Goal: Transaction & Acquisition: Purchase product/service

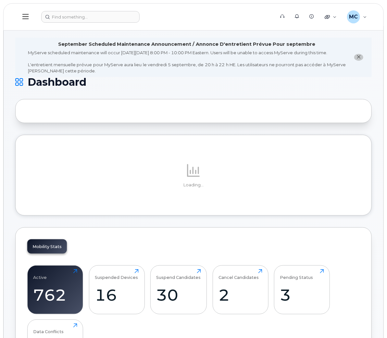
click at [359, 59] on icon "close notification" at bounding box center [359, 57] width 4 height 4
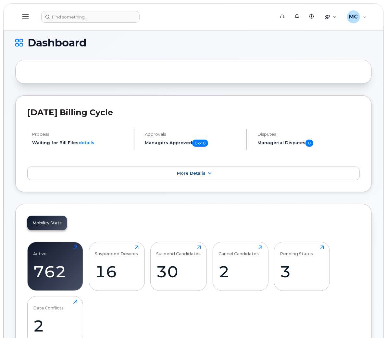
click at [27, 16] on icon at bounding box center [25, 16] width 6 height 7
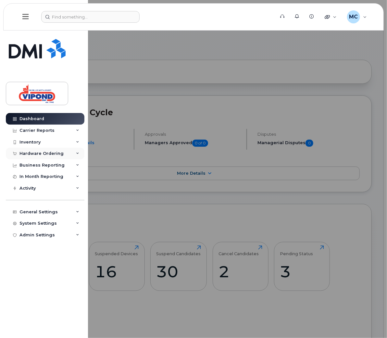
click at [41, 153] on div "Hardware Ordering" at bounding box center [41, 153] width 44 height 5
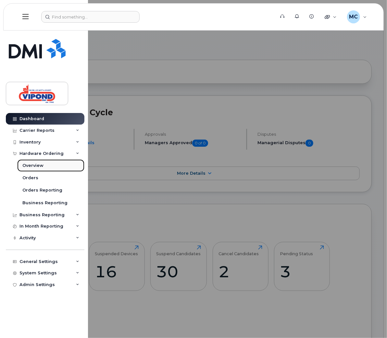
click at [35, 167] on div "Overview" at bounding box center [32, 166] width 21 height 6
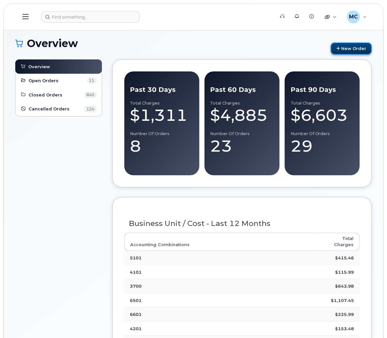
click at [358, 49] on link "New Order" at bounding box center [351, 49] width 41 height 12
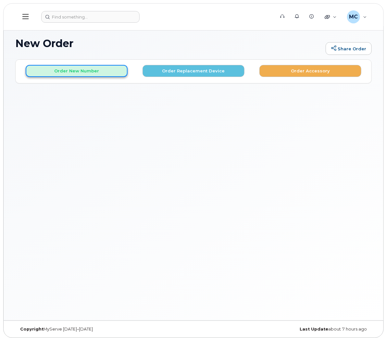
click at [78, 71] on button "Order New Number" at bounding box center [77, 71] width 102 height 12
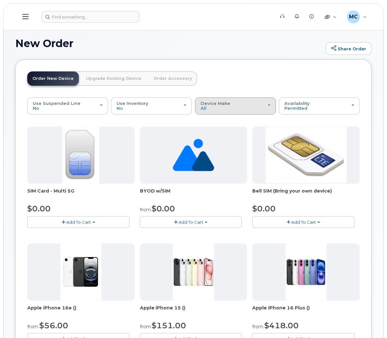
click at [252, 101] on div "Device Make All Cell Phone iPhone Unknown" at bounding box center [236, 106] width 70 height 10
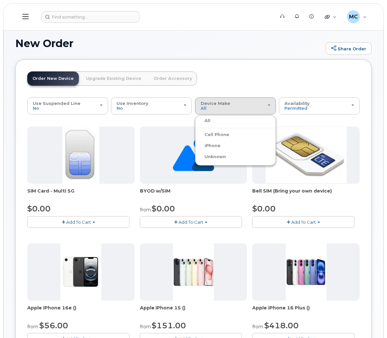
click at [218, 145] on label "iPhone" at bounding box center [209, 146] width 24 height 8
click at [0, 0] on input "iPhone" at bounding box center [0, 0] width 0 height 0
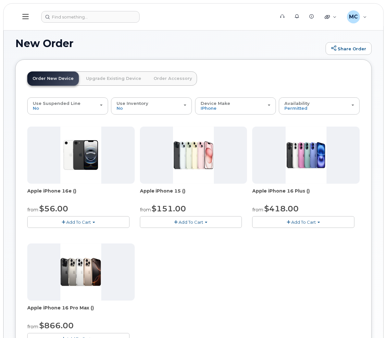
click at [82, 222] on span "Add To Cart" at bounding box center [78, 222] width 25 height 5
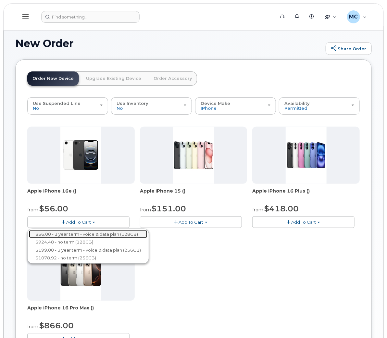
click at [82, 234] on link "$56.00 - 3 year term - voice & data plan (128GB)" at bounding box center [88, 234] width 119 height 8
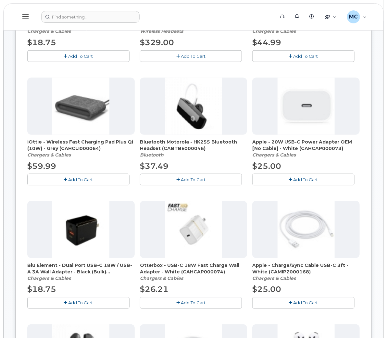
scroll to position [202, 0]
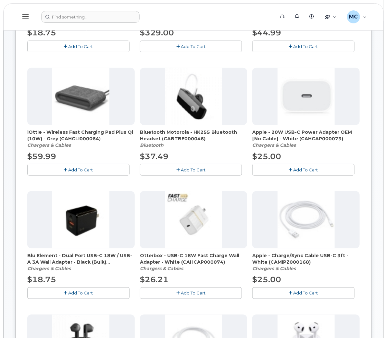
click at [309, 292] on span "Add To Cart" at bounding box center [306, 293] width 25 height 5
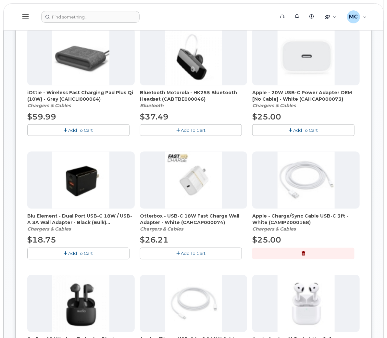
scroll to position [283, 0]
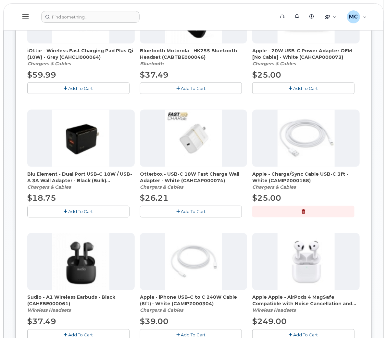
click at [301, 209] on button "button" at bounding box center [303, 211] width 102 height 11
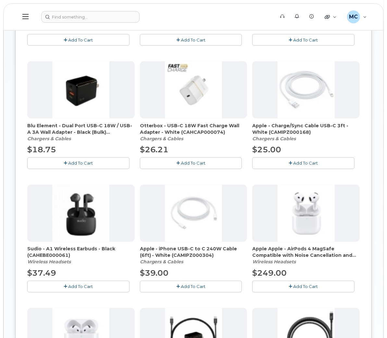
scroll to position [337, 0]
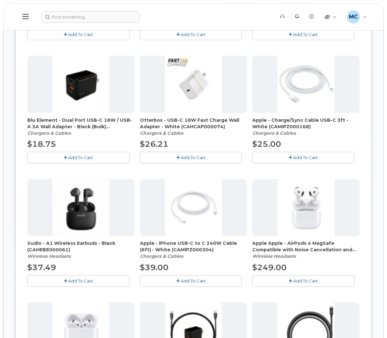
click at [198, 280] on span "Add To Cart" at bounding box center [193, 281] width 25 height 5
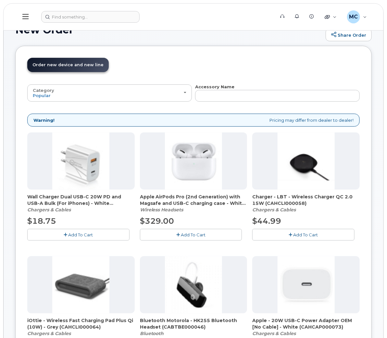
scroll to position [0, 0]
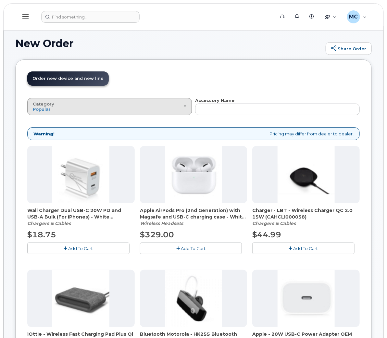
click at [142, 107] on div "Category Popular" at bounding box center [110, 107] width 154 height 10
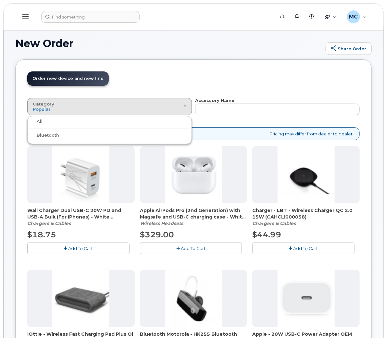
click at [131, 121] on div "All" at bounding box center [109, 122] width 161 height 8
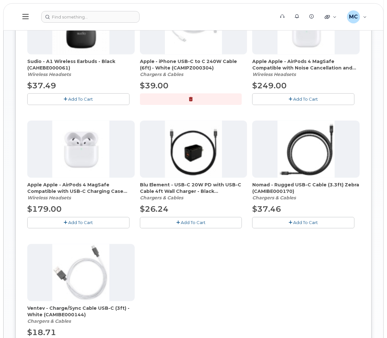
scroll to position [627, 0]
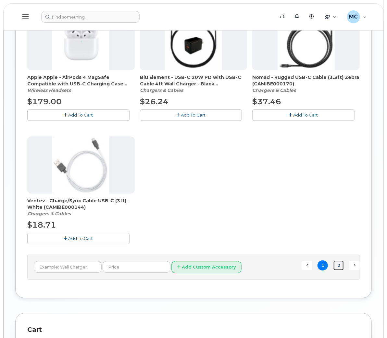
click at [342, 262] on link "2" at bounding box center [339, 265] width 10 height 10
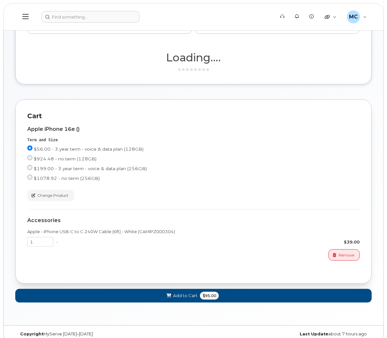
scroll to position [12, 0]
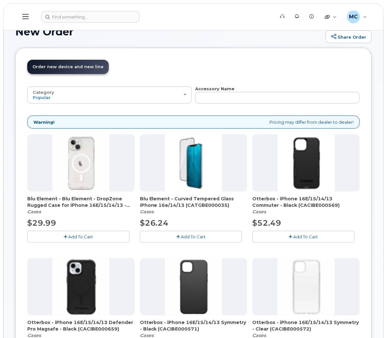
click at [84, 235] on span "Add To Cart" at bounding box center [80, 236] width 25 height 5
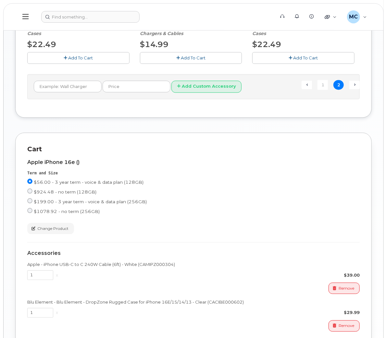
scroll to position [436, 0]
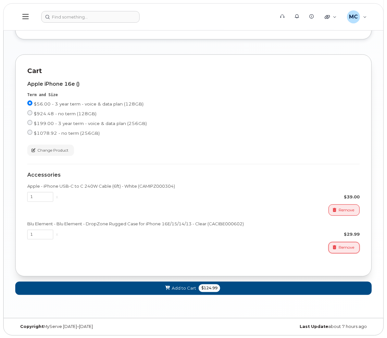
click at [349, 246] on span "Remove" at bounding box center [347, 248] width 16 height 6
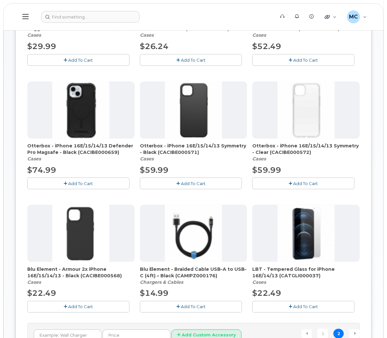
scroll to position [195, 0]
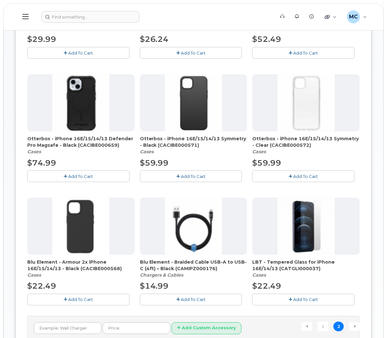
click at [77, 299] on span "Add To Cart" at bounding box center [80, 299] width 25 height 5
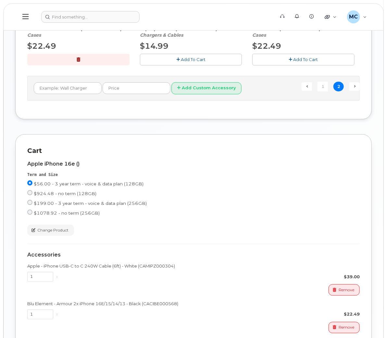
scroll to position [516, 0]
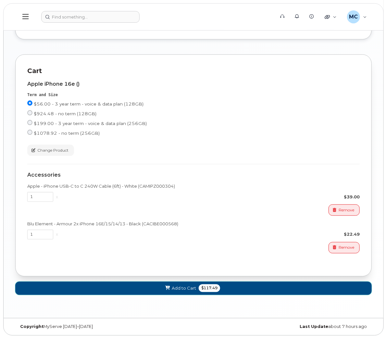
click at [183, 288] on span "Add to Cart" at bounding box center [184, 288] width 24 height 6
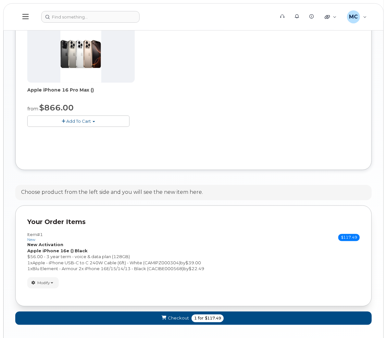
scroll to position [359, 0]
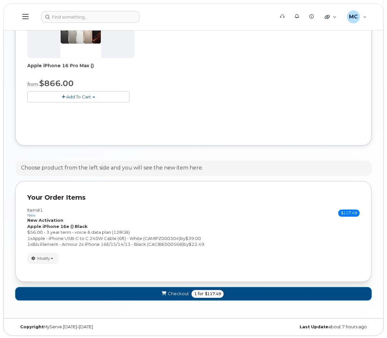
click at [209, 293] on span "$117.49" at bounding box center [213, 294] width 16 height 6
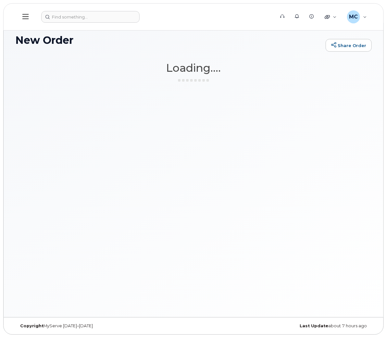
scroll to position [3, 0]
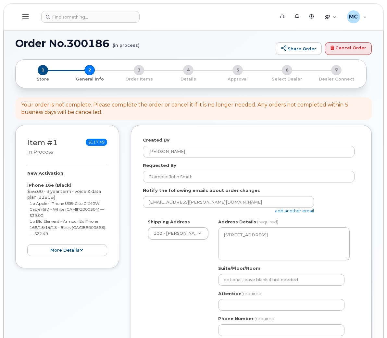
select select
click at [166, 178] on input "Requested By" at bounding box center [249, 177] width 212 height 12
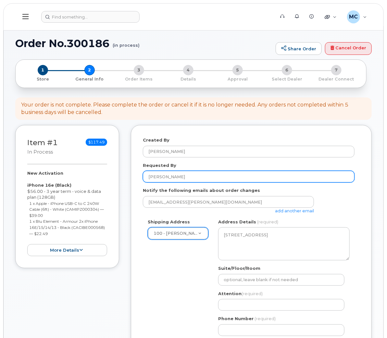
type input "Wendy Lee"
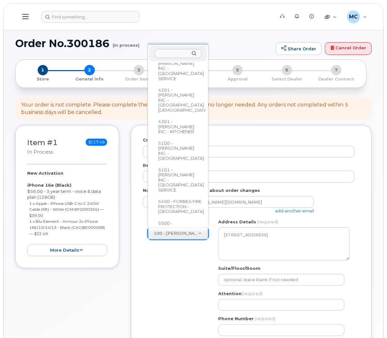
scroll to position [583, 0]
select select
type textarea "1124 Waterford Street Thunder Bay Ontario P7B 5R1"
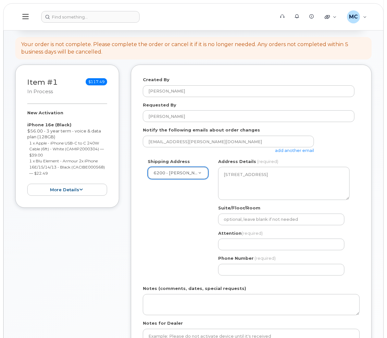
scroll to position [62, 0]
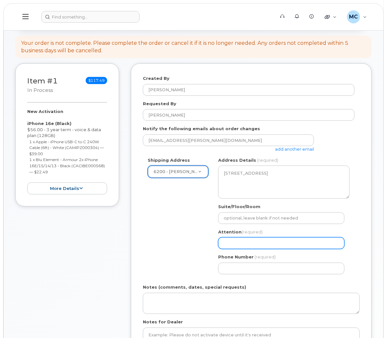
click at [235, 244] on input "Attention (required)" at bounding box center [281, 243] width 126 height 12
select select
type input "C"
select select
type input "Cr"
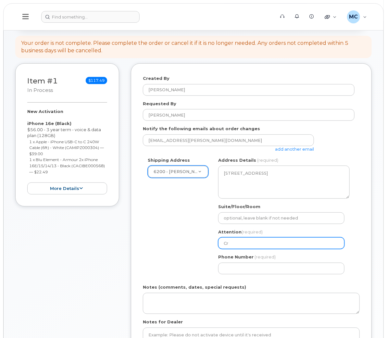
select select
type input "Cra"
select select
type input "Crai"
select select
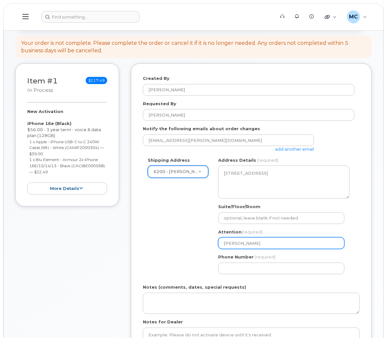
type input "Craig"
select select
type input "Craig K"
select select
type input "Craig Ka"
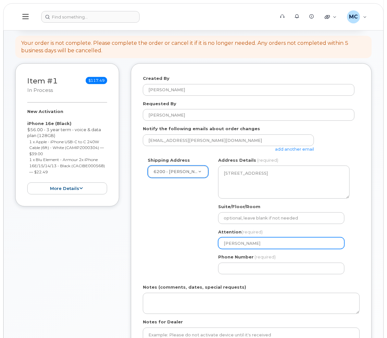
select select
type input "Craig Kas"
select select
type input "Craig Kash"
select select
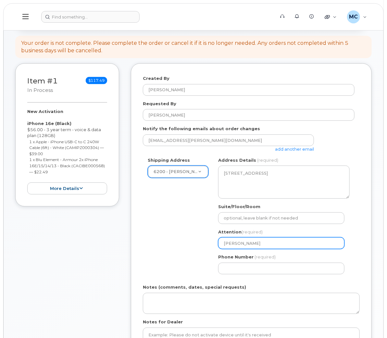
type input "Craig Kasha"
select select
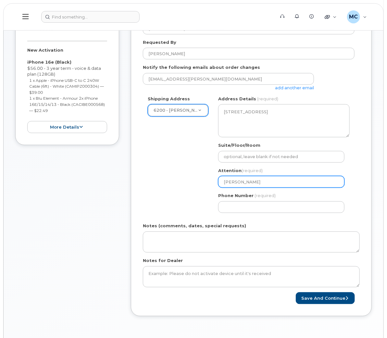
scroll to position [132, 0]
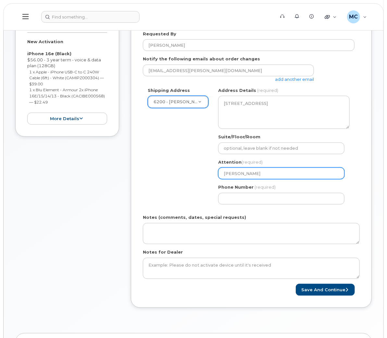
type input "Craig Kashak"
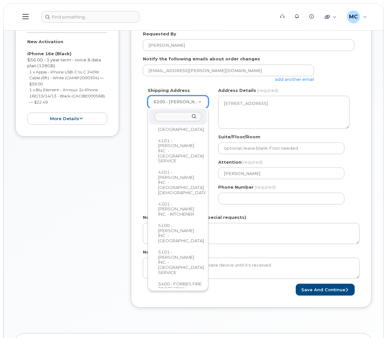
scroll to position [574, 0]
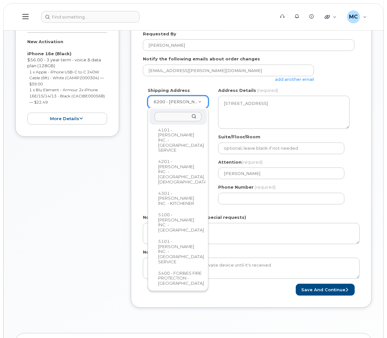
select select
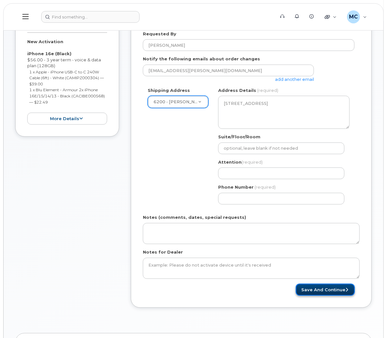
click at [317, 290] on button "Save and Continue" at bounding box center [325, 290] width 59 height 12
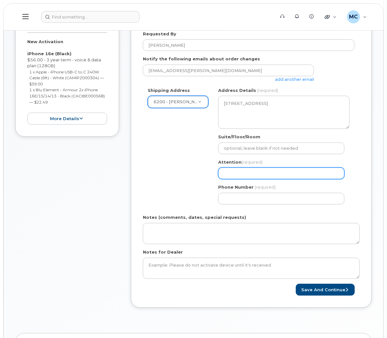
click at [266, 176] on input "Attention (required)" at bounding box center [281, 174] width 126 height 12
select select
type input "C"
select select
type input "Cr"
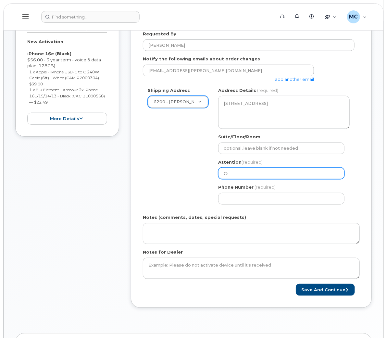
select select
type input "Cra"
select select
type input "Crai"
select select
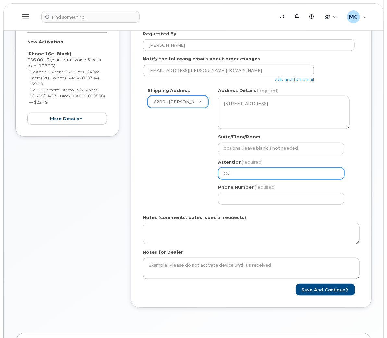
type input "Craio"
select select
type input "Crai"
select select
type input "Craig"
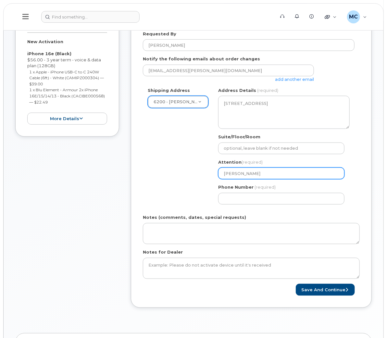
select select
type input "Craig K"
select select
type input "Craig Ka"
select select
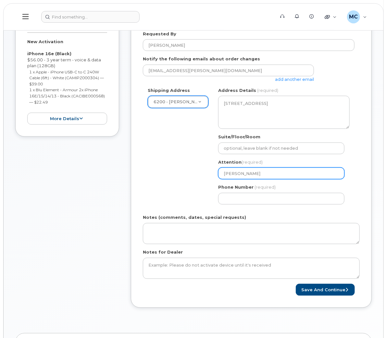
type input "Craig Kas"
select select
type input "Craig Kash"
select select
type input "Craig Kasha"
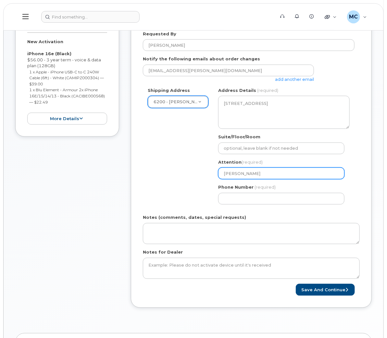
select select
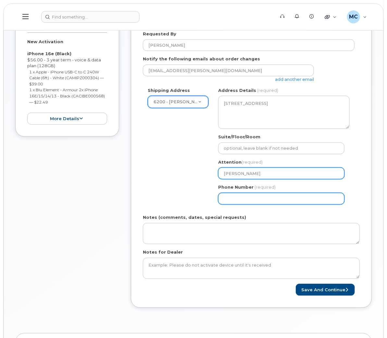
type input "Craig Kashak"
click at [265, 198] on input "Phone Number" at bounding box center [281, 199] width 126 height 12
select select
type input "807623121"
select select
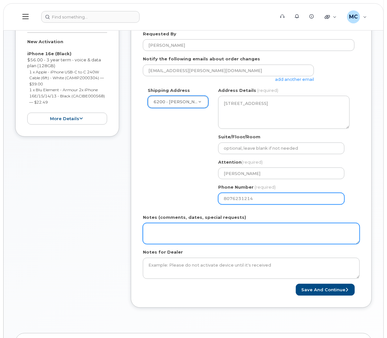
type input "8076231214"
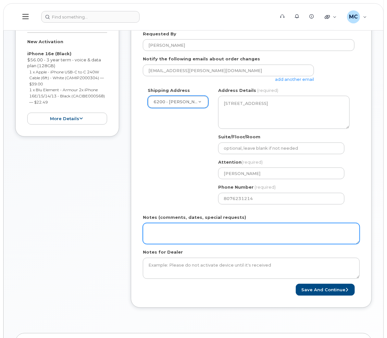
click at [159, 228] on textarea "Notes (comments, dates, special requests)" at bounding box center [251, 233] width 217 height 21
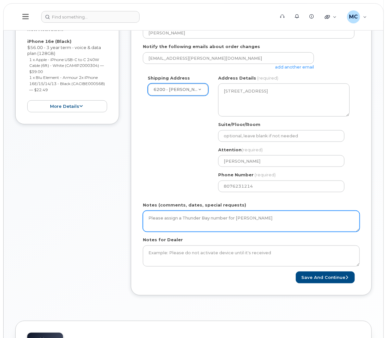
scroll to position [160, 0]
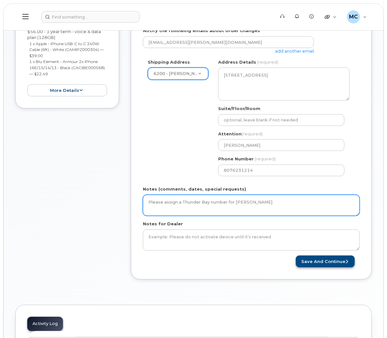
type textarea "Please assign a Thunder Bay number for Craig Kashak"
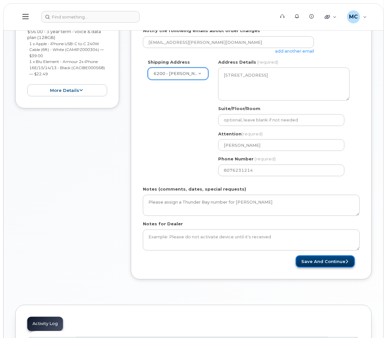
click at [315, 262] on button "Save and Continue" at bounding box center [325, 262] width 59 height 12
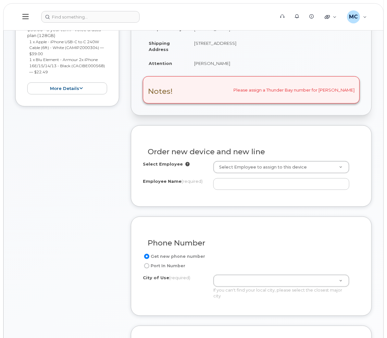
scroll to position [162, 0]
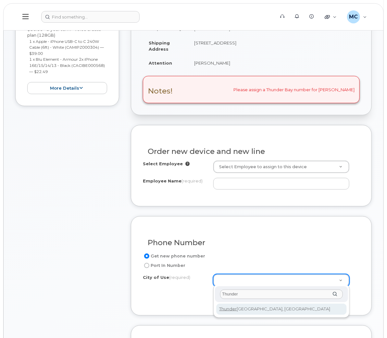
type input "Thunder"
type input "4922"
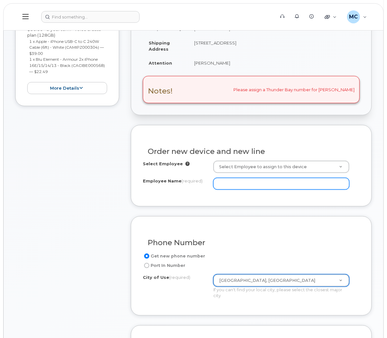
click at [253, 184] on input "Employee Name (required)" at bounding box center [281, 184] width 136 height 12
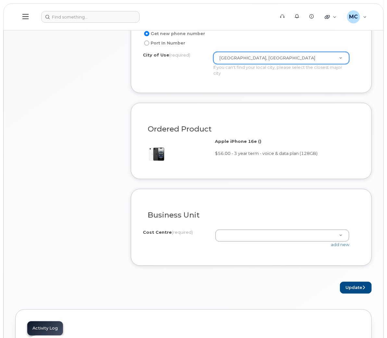
scroll to position [397, 0]
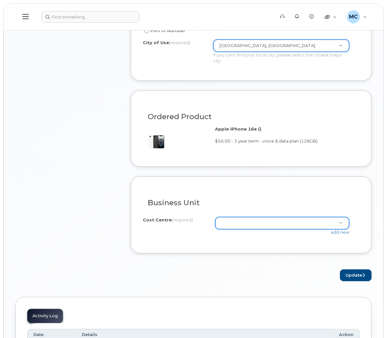
type input "Craig Kashak"
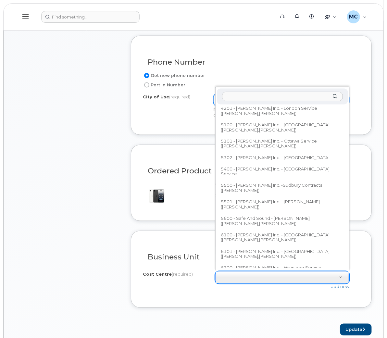
scroll to position [399, 0]
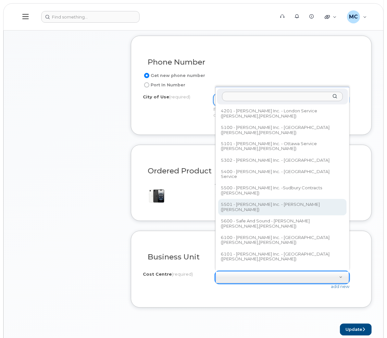
select select "5501"
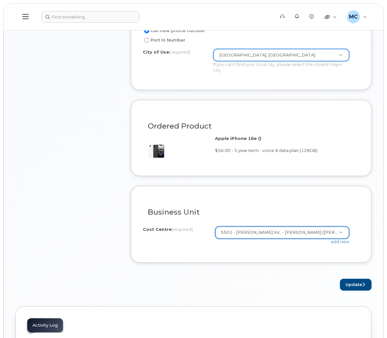
scroll to position [388, 0]
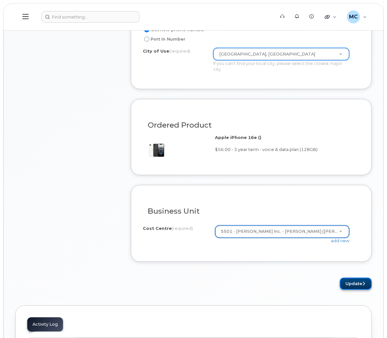
click at [355, 283] on button "Update" at bounding box center [356, 284] width 32 height 12
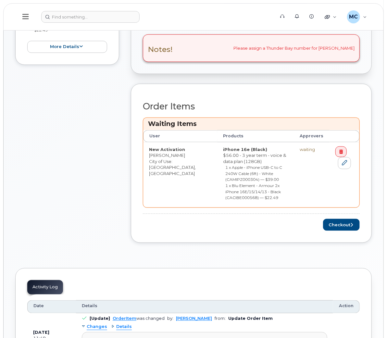
scroll to position [233, 0]
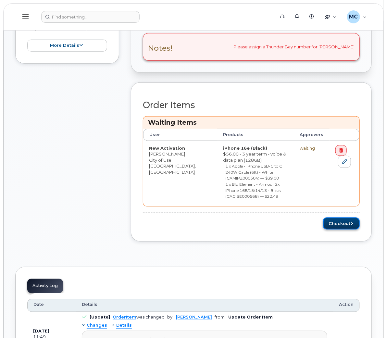
click at [333, 218] on button "Checkout" at bounding box center [341, 224] width 37 height 12
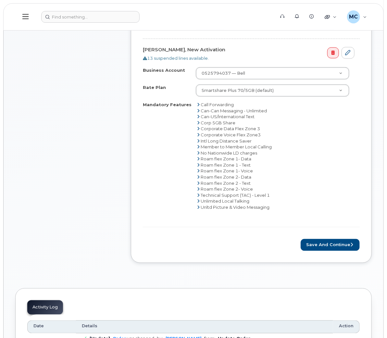
scroll to position [295, 0]
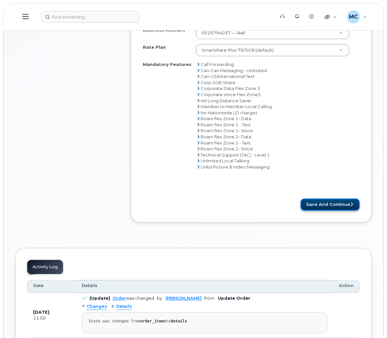
click at [312, 205] on button "Save and Continue" at bounding box center [330, 205] width 59 height 12
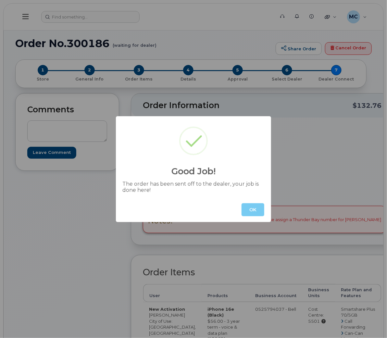
click at [253, 211] on button "OK" at bounding box center [253, 209] width 23 height 13
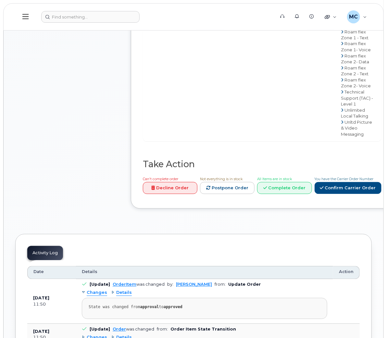
scroll to position [451, 0]
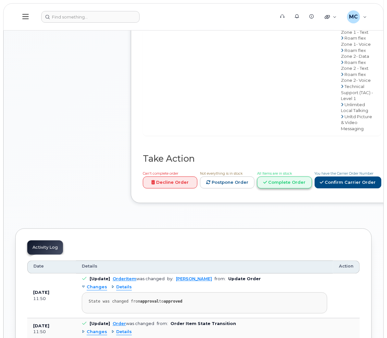
click at [312, 186] on link "Complete Order" at bounding box center [284, 183] width 55 height 12
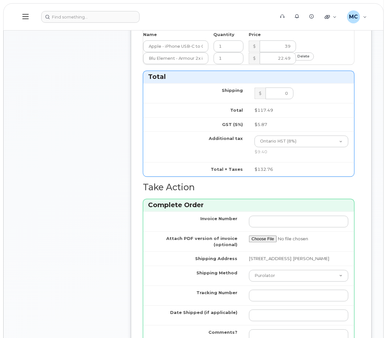
scroll to position [614, 0]
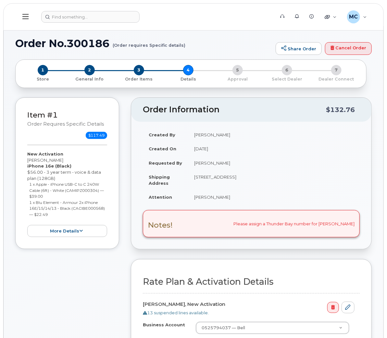
click at [100, 282] on div "Item #1 Order requires Specific details $117.49 New Activation Craig Kashak iPh…" at bounding box center [67, 312] width 104 height 430
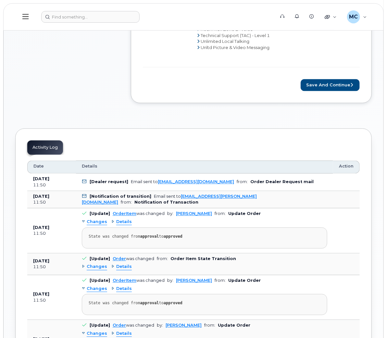
scroll to position [436, 0]
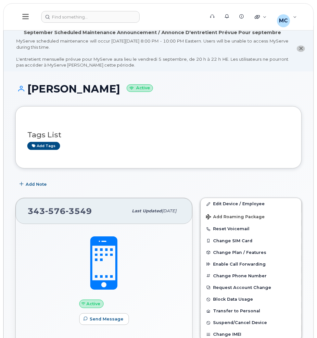
click at [175, 87] on h1 "[PERSON_NAME] Active" at bounding box center [158, 88] width 286 height 11
click at [26, 20] on button at bounding box center [25, 16] width 21 height 19
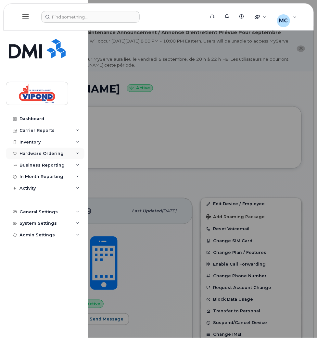
click at [29, 154] on div "Hardware Ordering" at bounding box center [41, 153] width 44 height 5
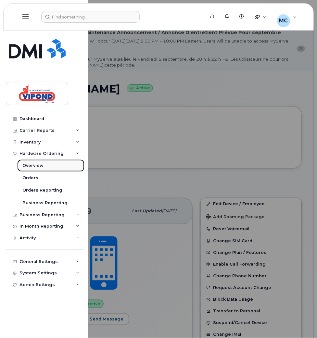
click at [31, 164] on div "Overview" at bounding box center [32, 166] width 21 height 6
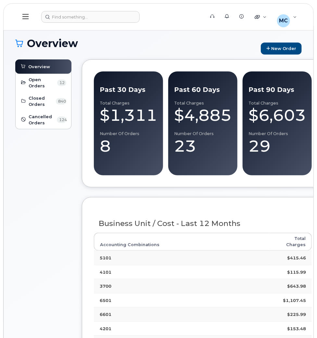
click at [273, 118] on div "$6,603" at bounding box center [276, 115] width 57 height 19
click at [201, 132] on div "Number of Orders" at bounding box center [202, 133] width 57 height 5
click at [108, 125] on div "Past 30 Days Total Charges $1,311 Number of Orders 8" at bounding box center [128, 123] width 57 height 77
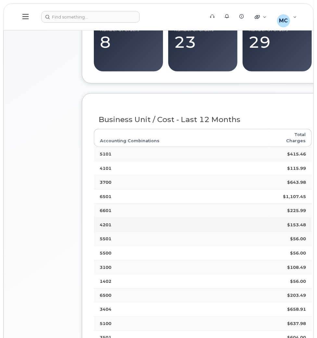
scroll to position [104, 0]
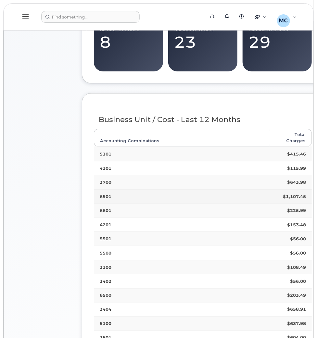
click at [106, 194] on strong "6501" at bounding box center [106, 196] width 12 height 5
click at [287, 194] on strong "$1,107.45" at bounding box center [294, 196] width 23 height 5
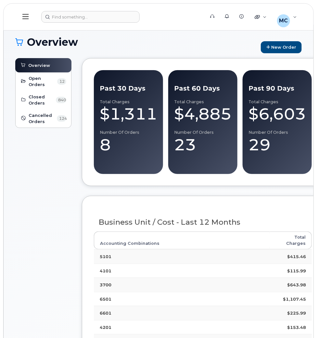
scroll to position [0, 0]
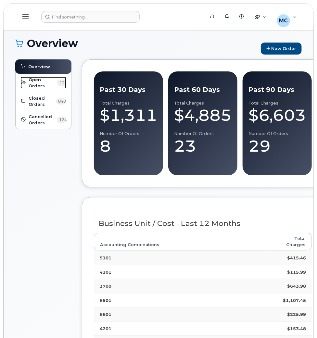
click at [37, 83] on span "Open Orders" at bounding box center [42, 83] width 27 height 12
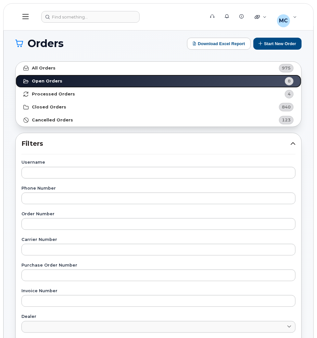
click at [43, 83] on strong "Open Orders" at bounding box center [47, 81] width 31 height 5
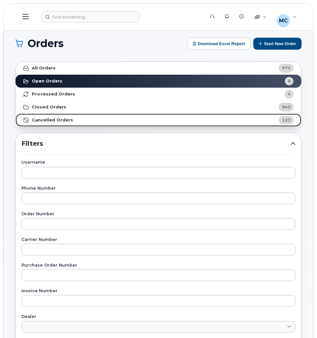
click at [46, 120] on strong "Cancelled Orders" at bounding box center [52, 120] width 41 height 5
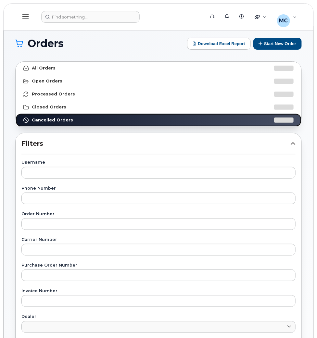
click at [46, 120] on strong "Cancelled Orders" at bounding box center [52, 120] width 41 height 5
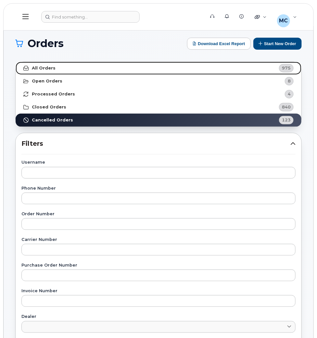
click at [35, 69] on strong "All Orders" at bounding box center [44, 68] width 24 height 5
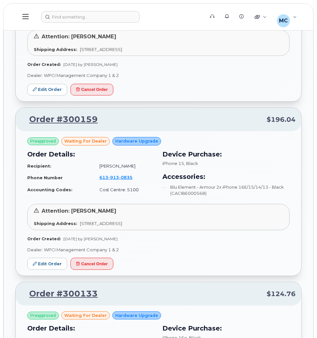
scroll to position [673, 0]
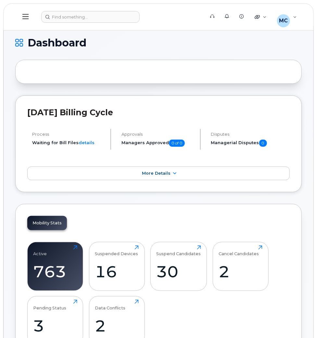
click at [29, 20] on button at bounding box center [25, 16] width 21 height 19
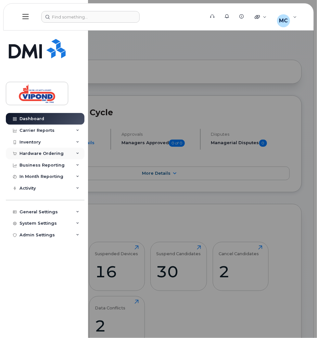
click at [41, 153] on div "Hardware Ordering" at bounding box center [41, 153] width 44 height 5
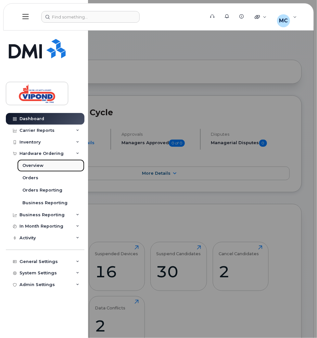
click at [35, 165] on div "Overview" at bounding box center [32, 166] width 21 height 6
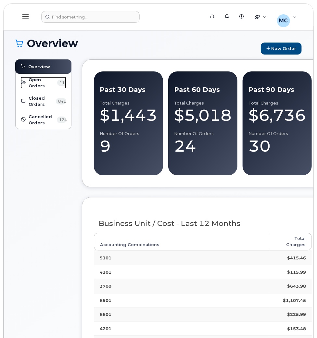
click at [36, 77] on span "Open Orders" at bounding box center [42, 83] width 27 height 12
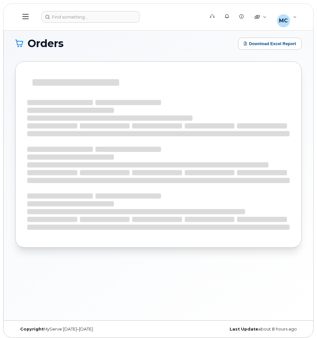
click at [35, 81] on div at bounding box center [75, 82] width 87 height 6
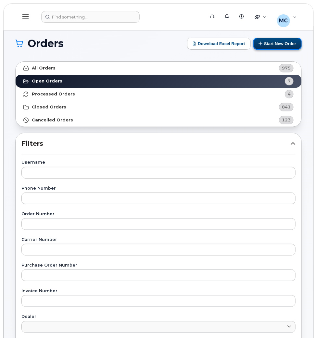
click at [291, 47] on button "Start New Order" at bounding box center [277, 44] width 48 height 12
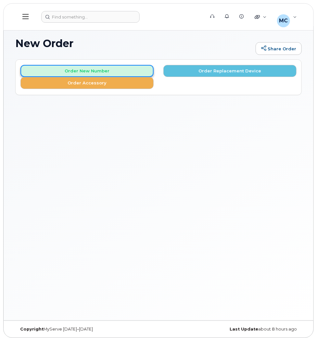
click at [106, 71] on button "Order New Number" at bounding box center [86, 71] width 133 height 12
